Goal: Task Accomplishment & Management: Use online tool/utility

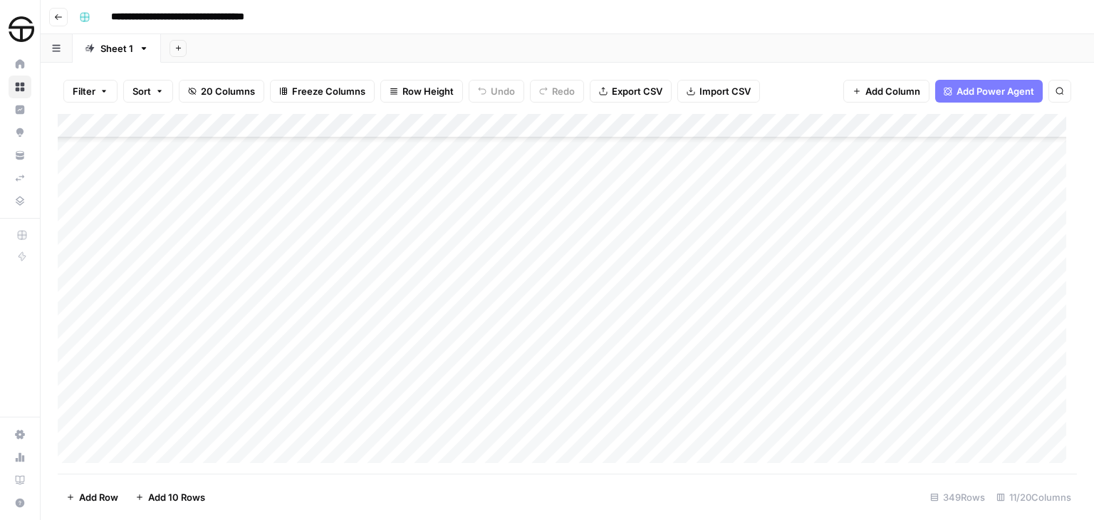
scroll to position [7292, 0]
click at [408, 188] on div "Add Column" at bounding box center [567, 294] width 1019 height 360
click at [471, 189] on div "Add Column" at bounding box center [567, 294] width 1019 height 360
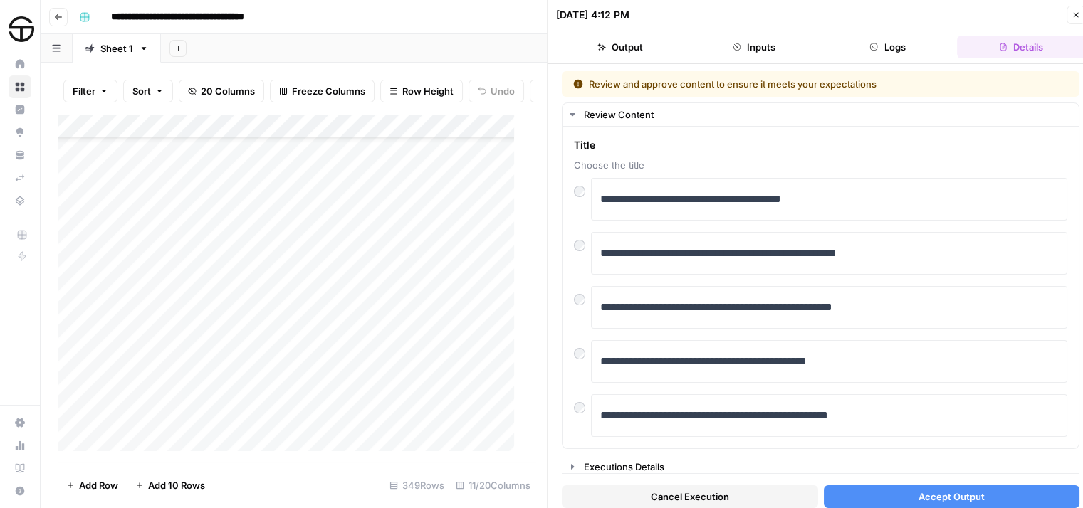
click at [846, 496] on button "Accept Output" at bounding box center [952, 497] width 256 height 23
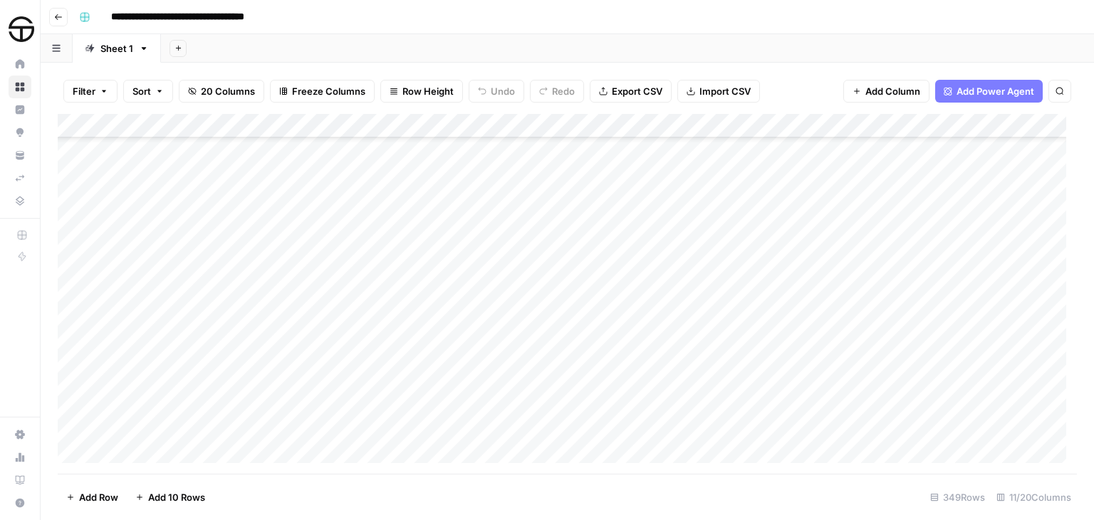
click at [718, 192] on div "Add Column" at bounding box center [567, 294] width 1019 height 360
click at [583, 190] on div "Add Column" at bounding box center [567, 294] width 1019 height 360
click at [764, 21] on div "**********" at bounding box center [576, 17] width 1006 height 23
